Goal: Task Accomplishment & Management: Use online tool/utility

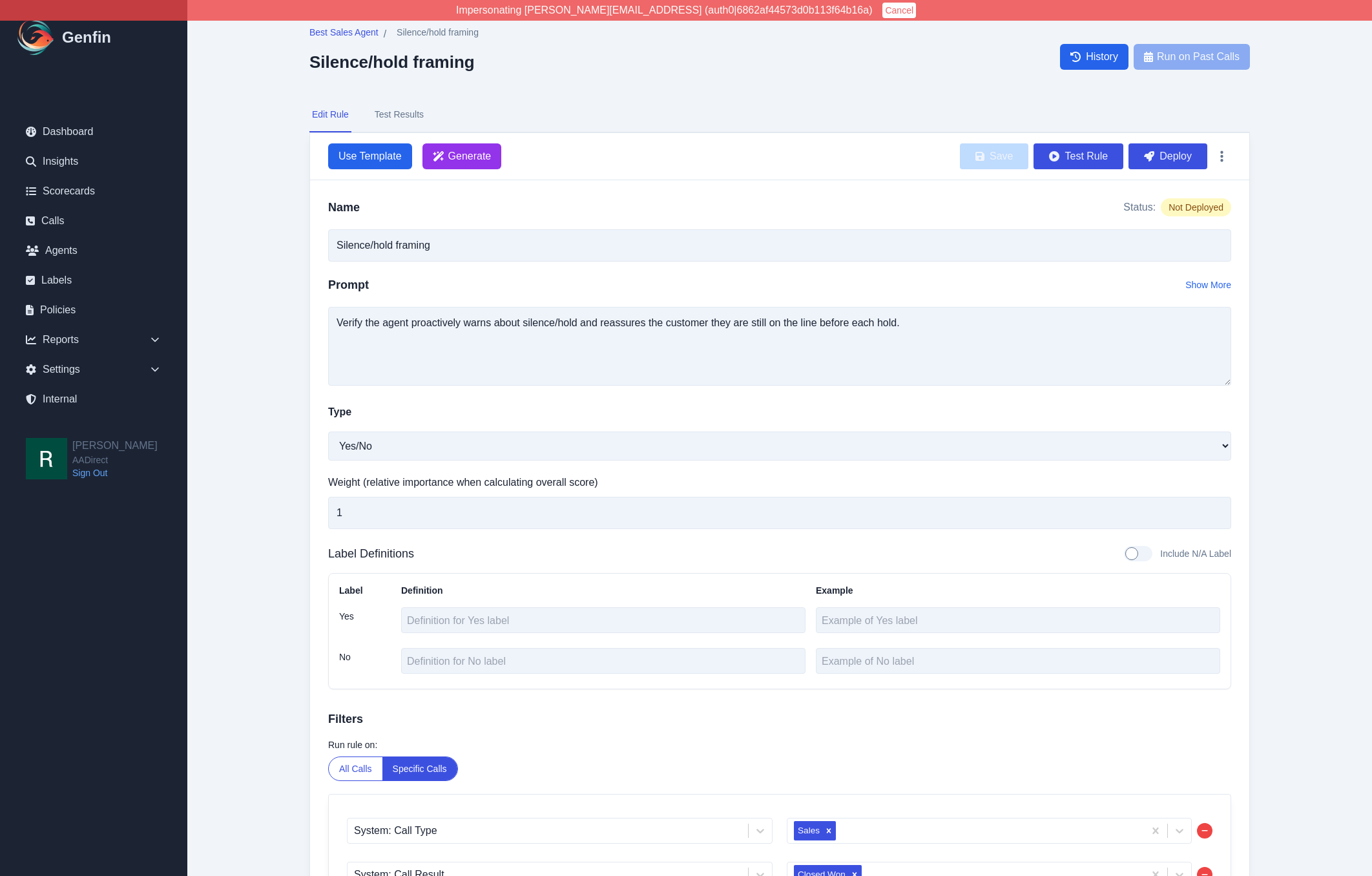
select select "Yes/No"
click at [250, 400] on main "Best Sales Agent / Silence/hold framing Silence/hold framing History Run on Pas…" at bounding box center [780, 513] width 1185 height 1027
click at [1099, 153] on button "Test Rule" at bounding box center [1079, 156] width 90 height 26
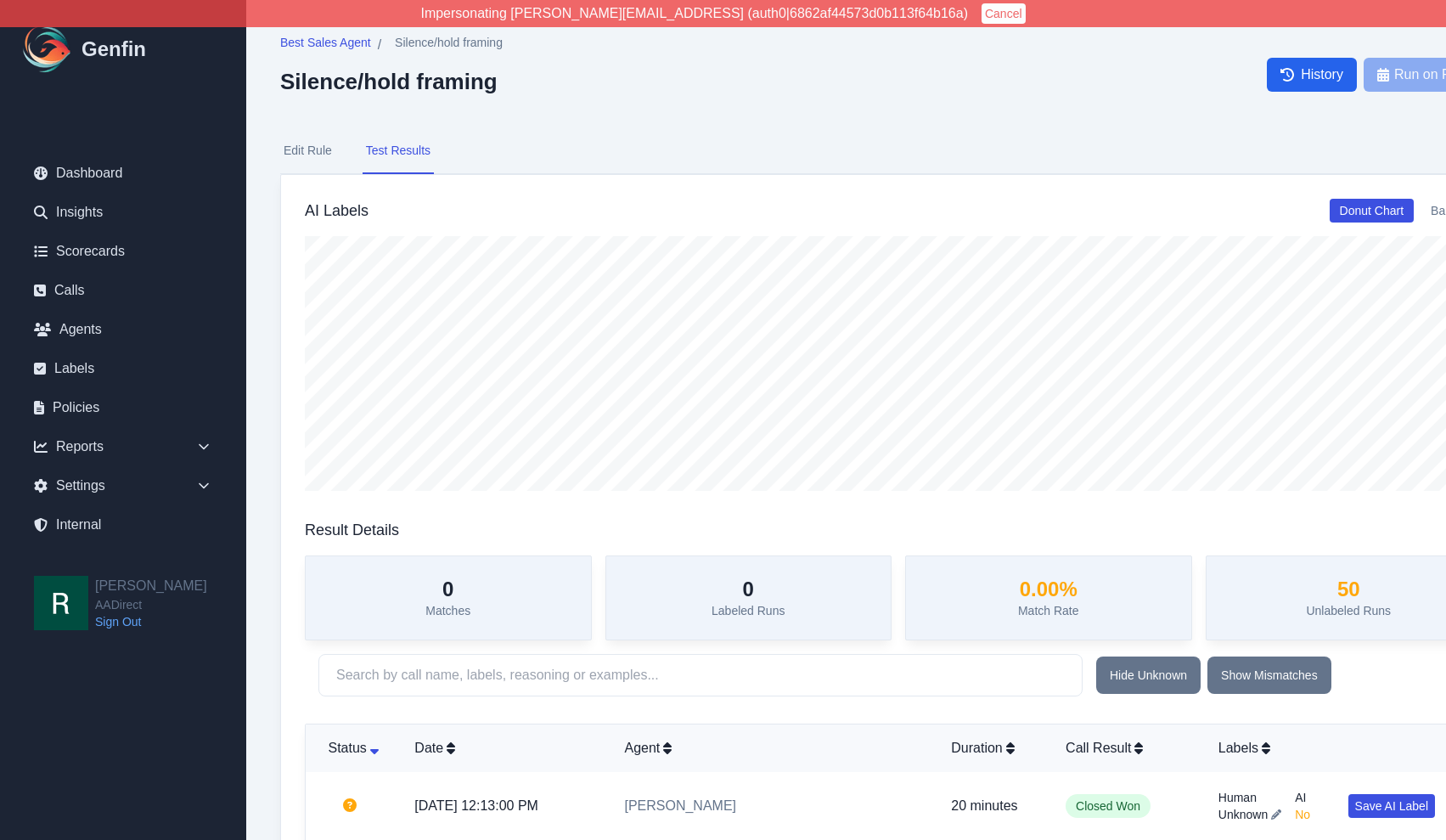
click at [310, 152] on button "Edit Rule" at bounding box center [307, 151] width 55 height 46
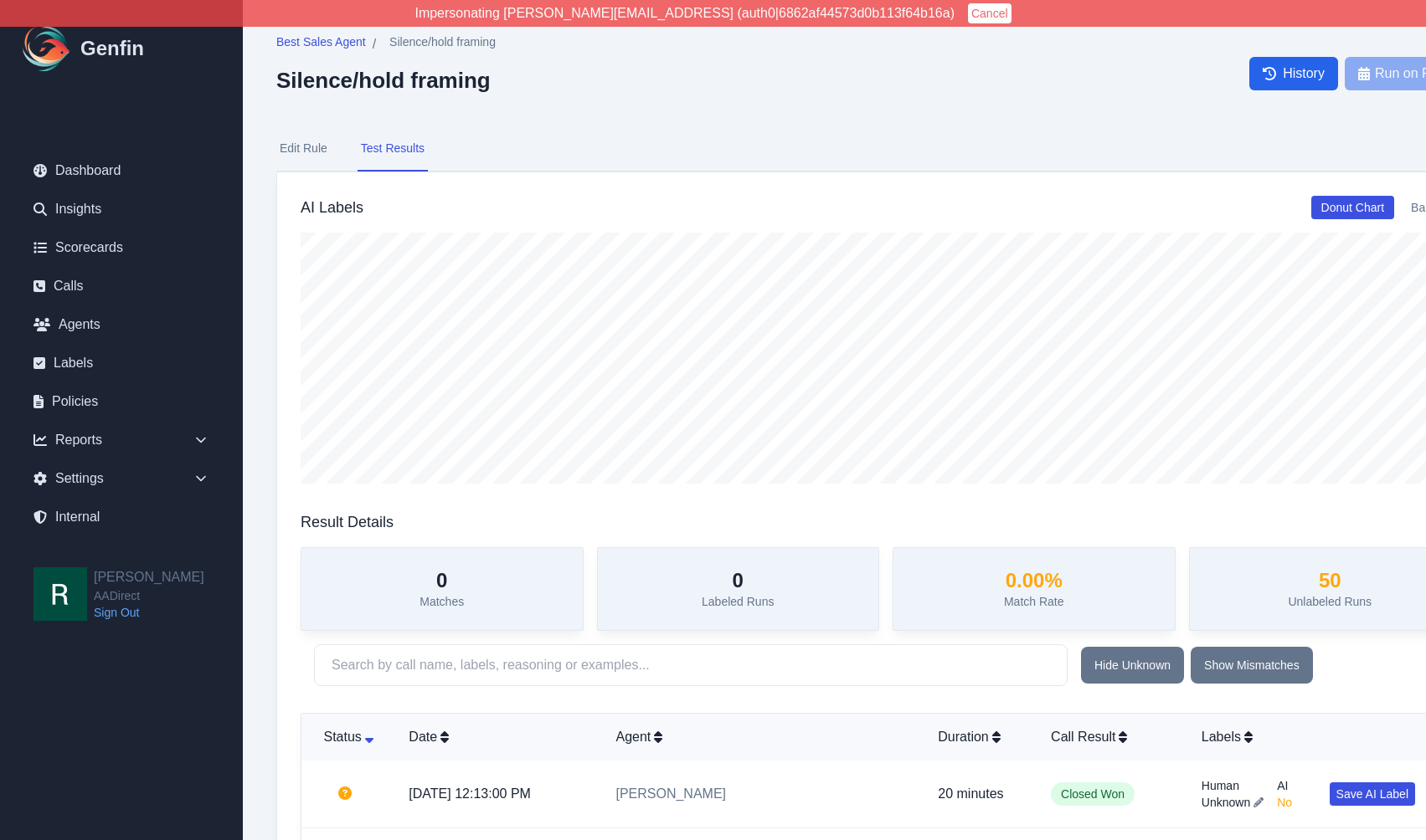
select select "Yes/No"
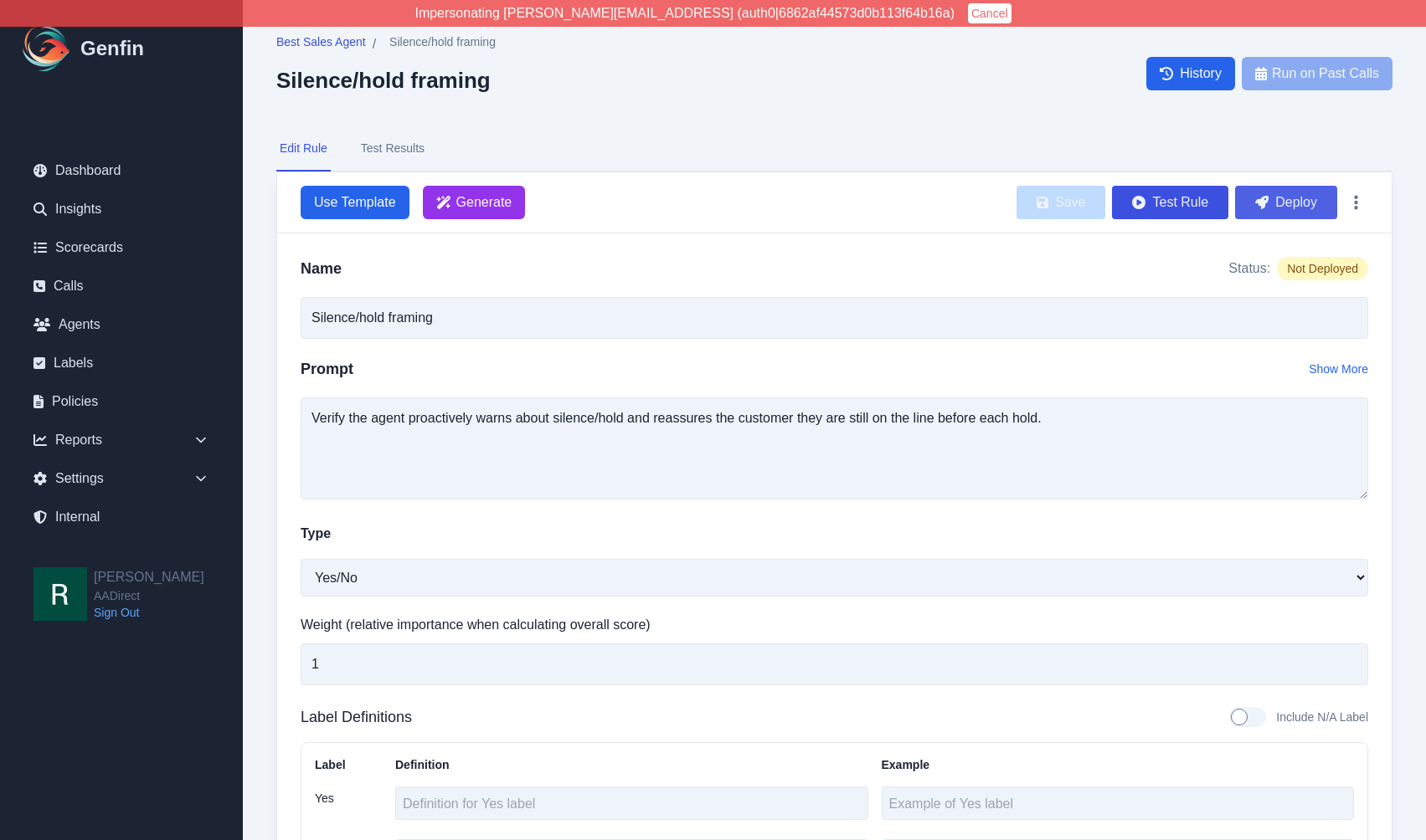
click at [1274, 203] on button "Deploy" at bounding box center [1286, 202] width 102 height 34
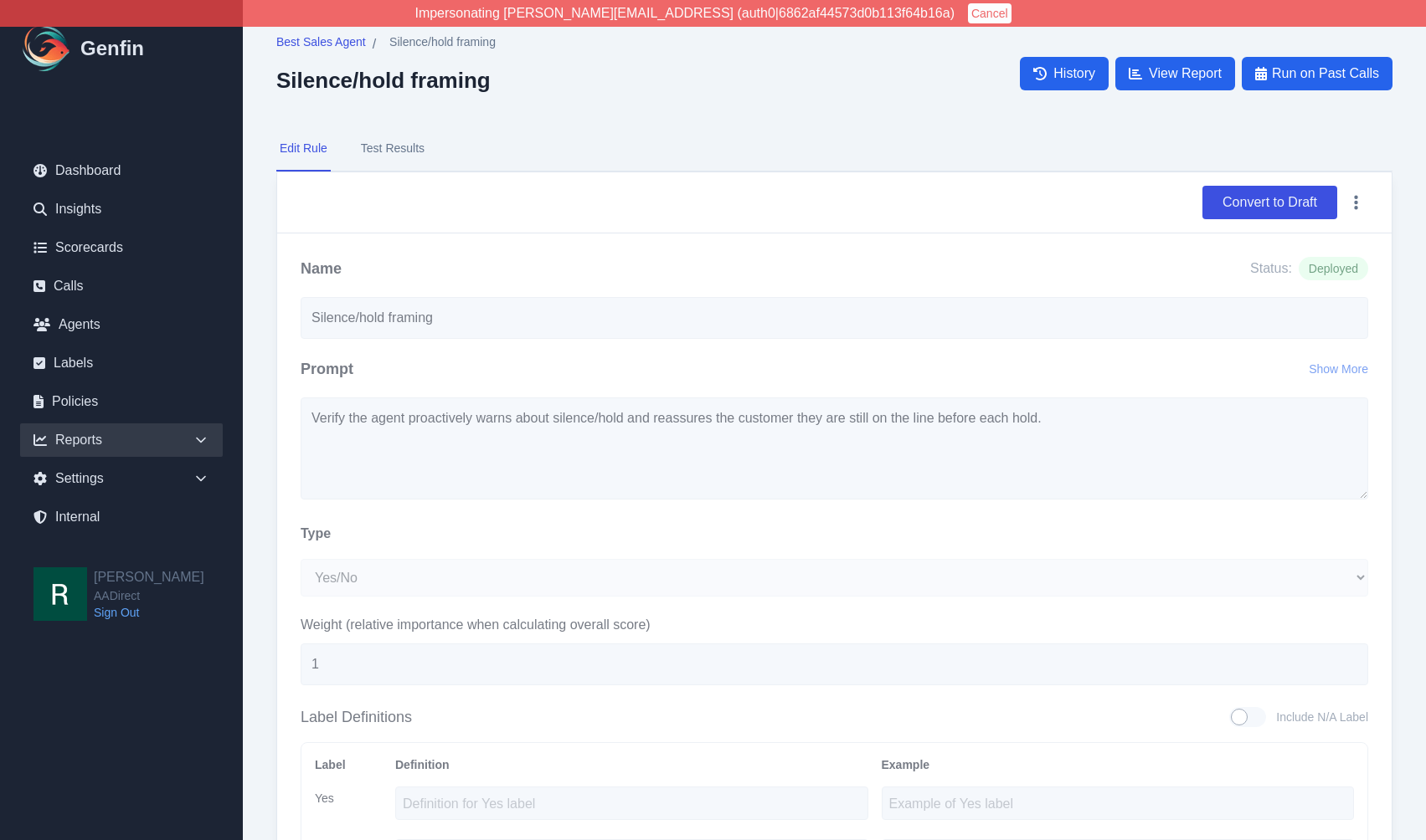
click at [172, 441] on div "Reports" at bounding box center [121, 440] width 203 height 34
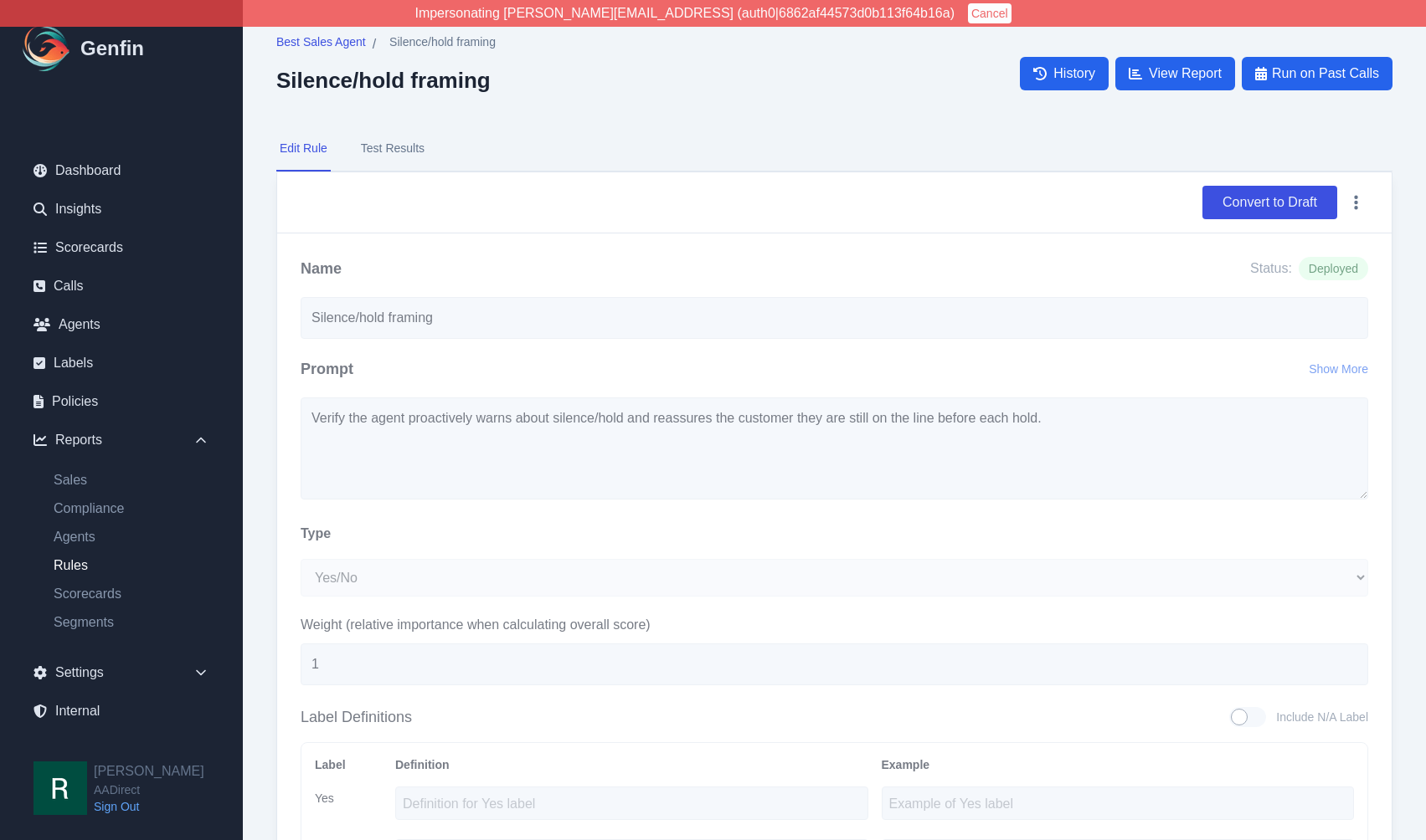
click at [77, 564] on link "Rules" at bounding box center [131, 566] width 182 height 20
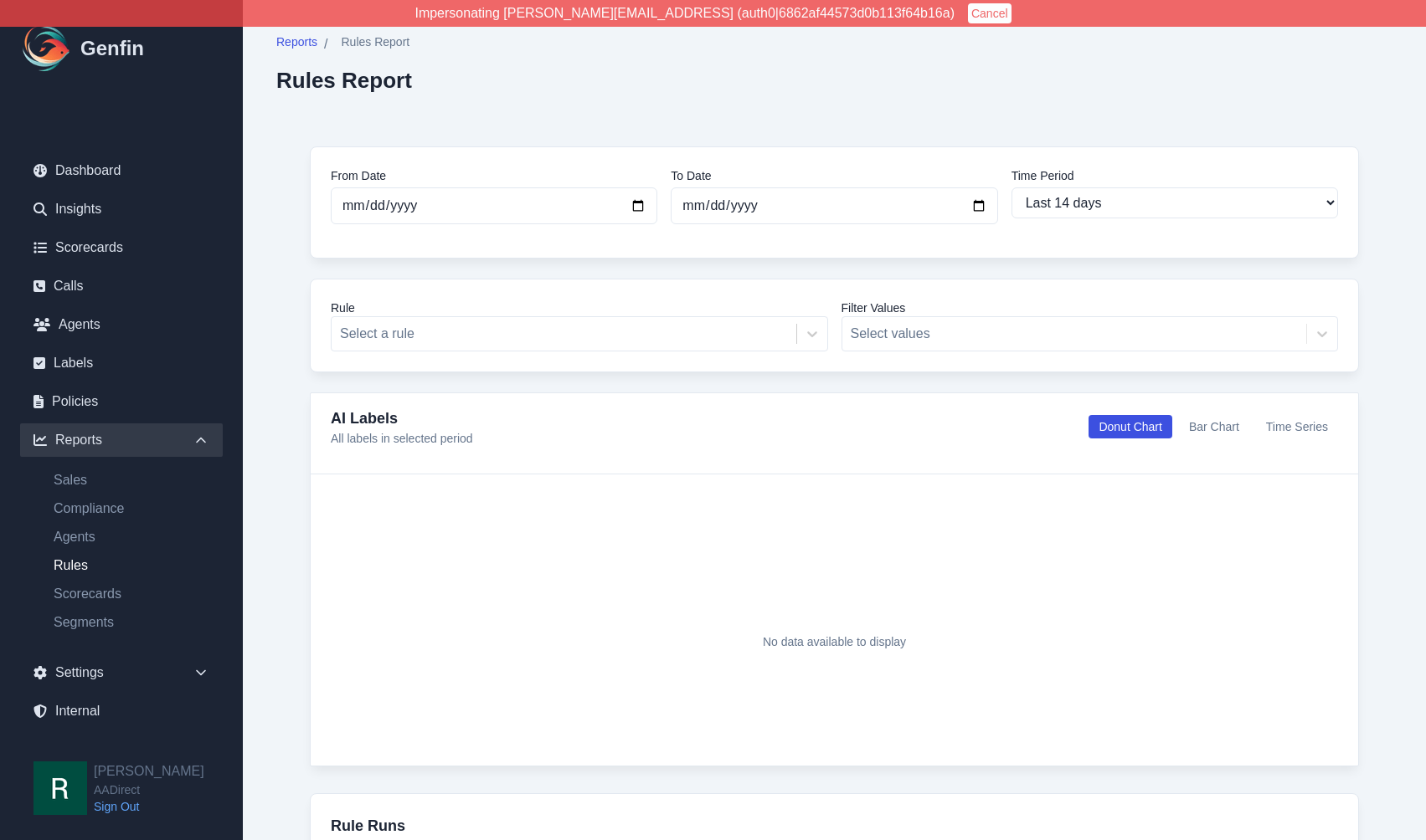
select select "14"
click at [455, 334] on div at bounding box center [564, 334] width 448 height 24
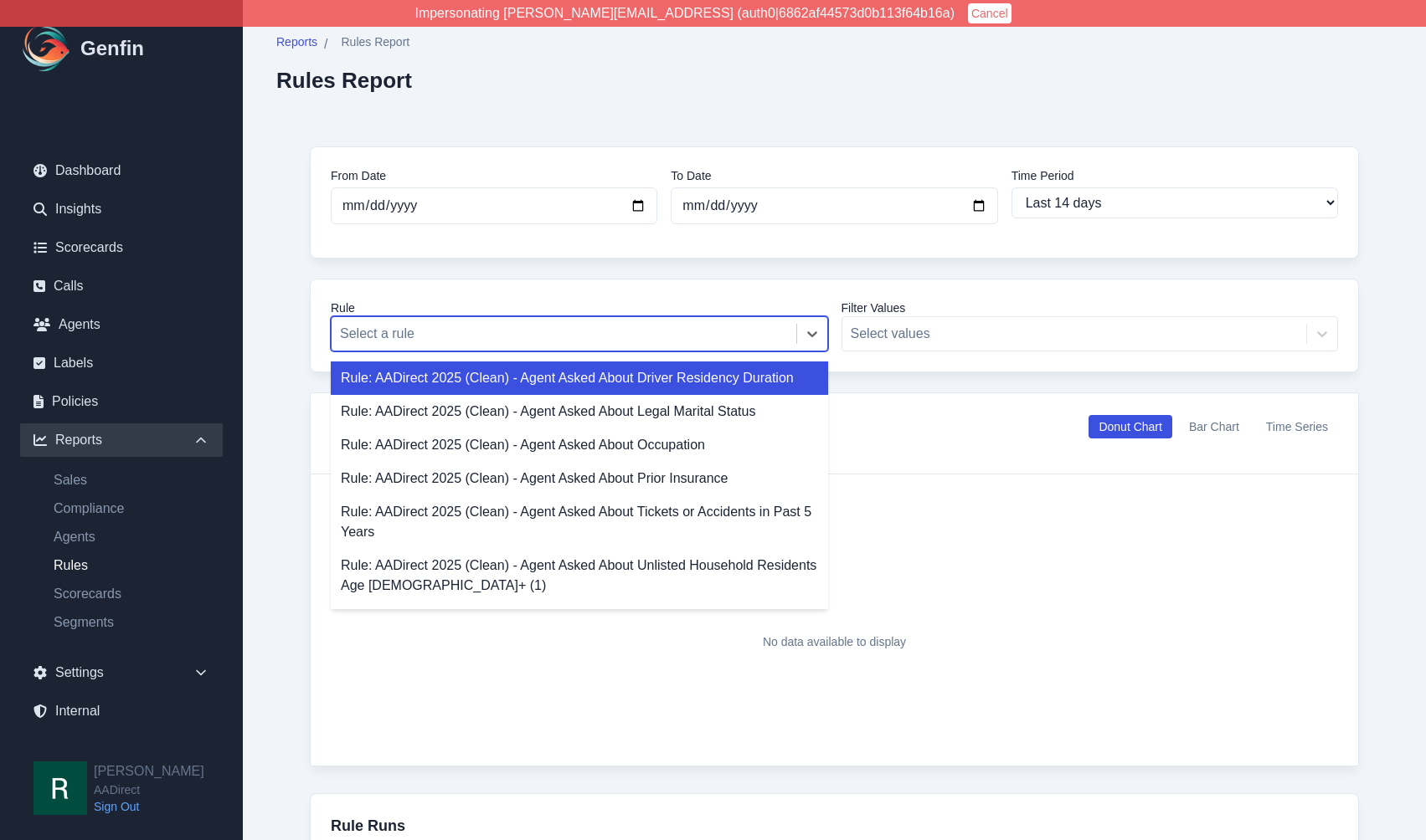
type input "o"
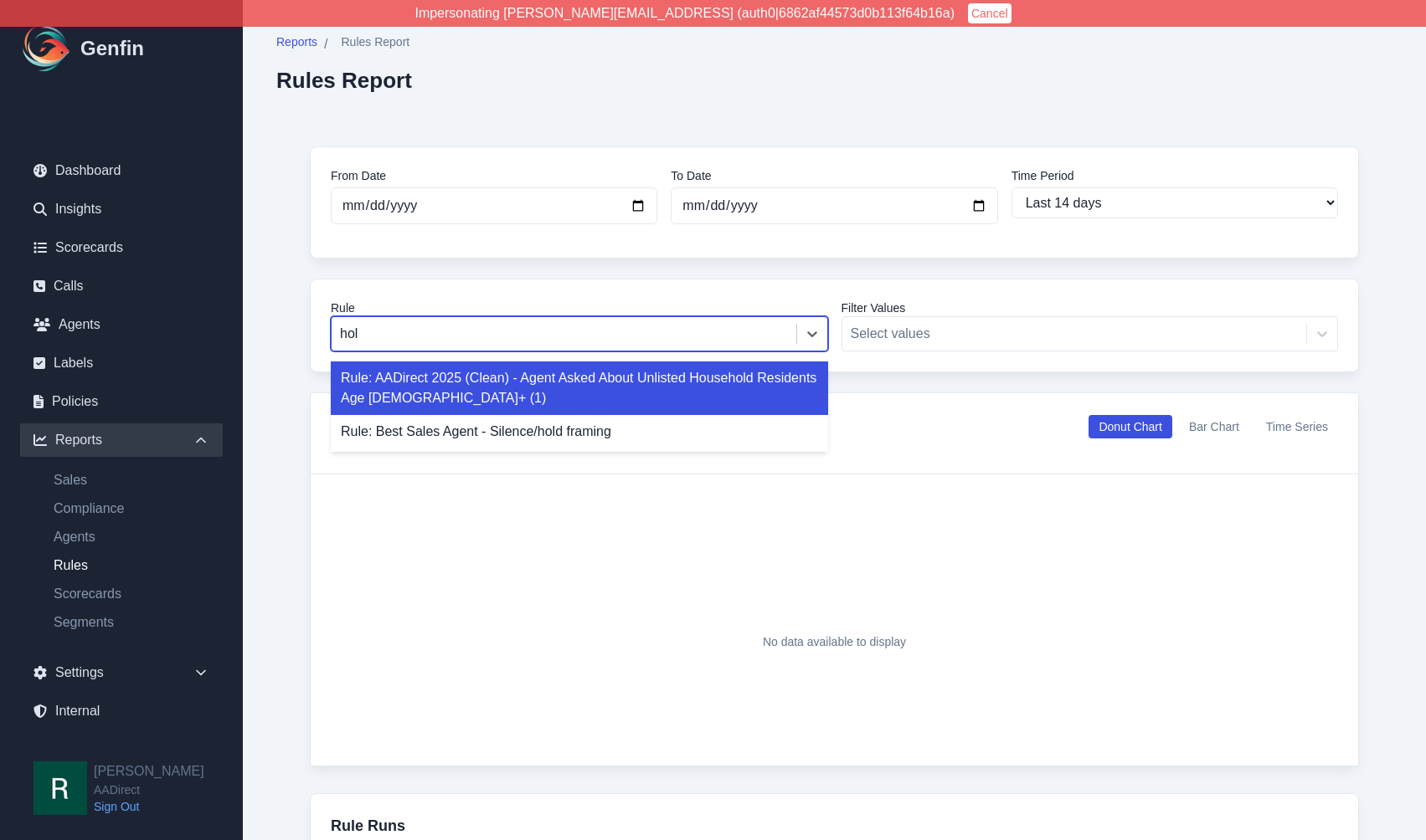
type input "hold"
